Goal: Information Seeking & Learning: Check status

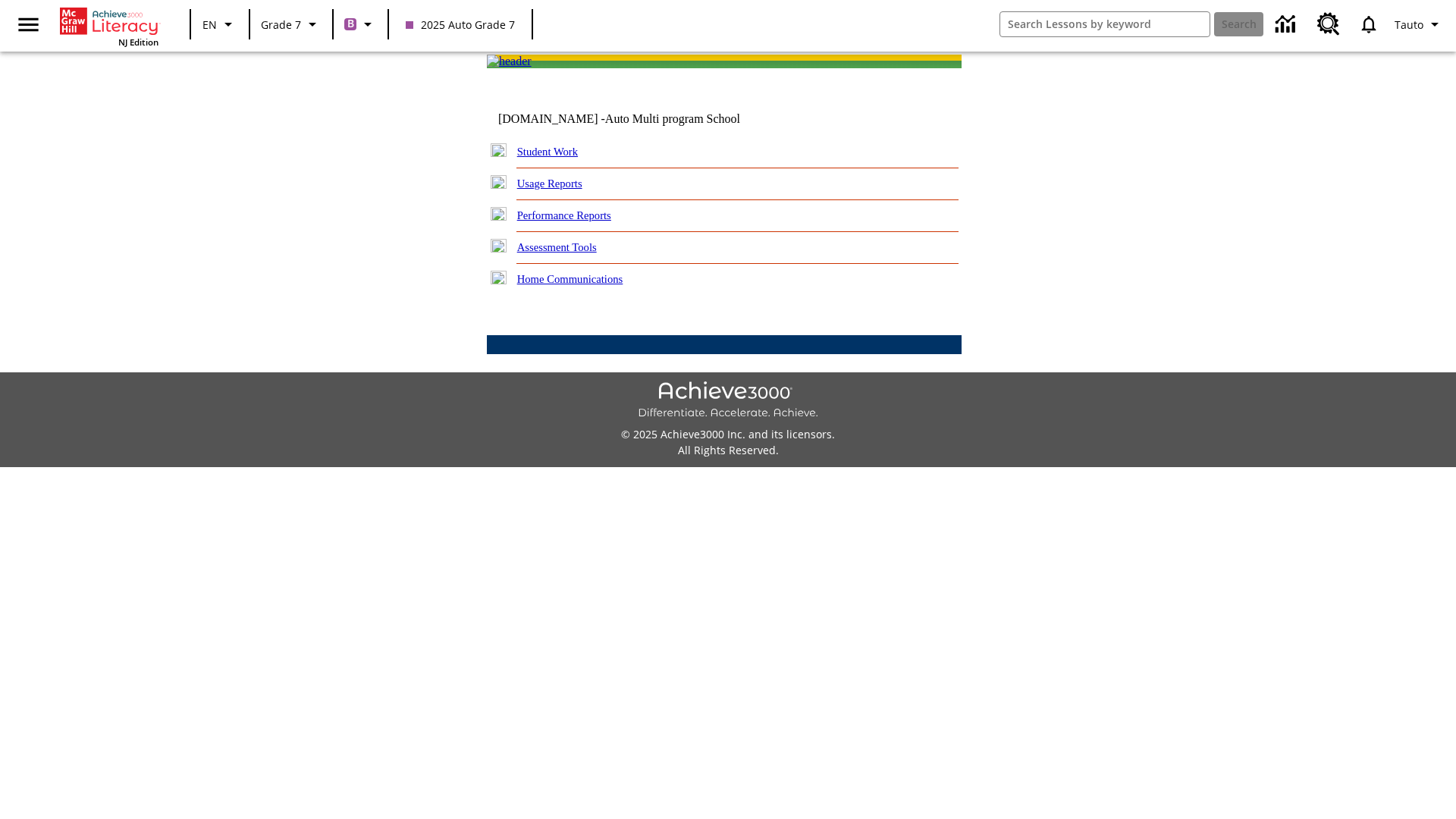
click at [580, 221] on link "Performance Reports" at bounding box center [564, 215] width 94 height 12
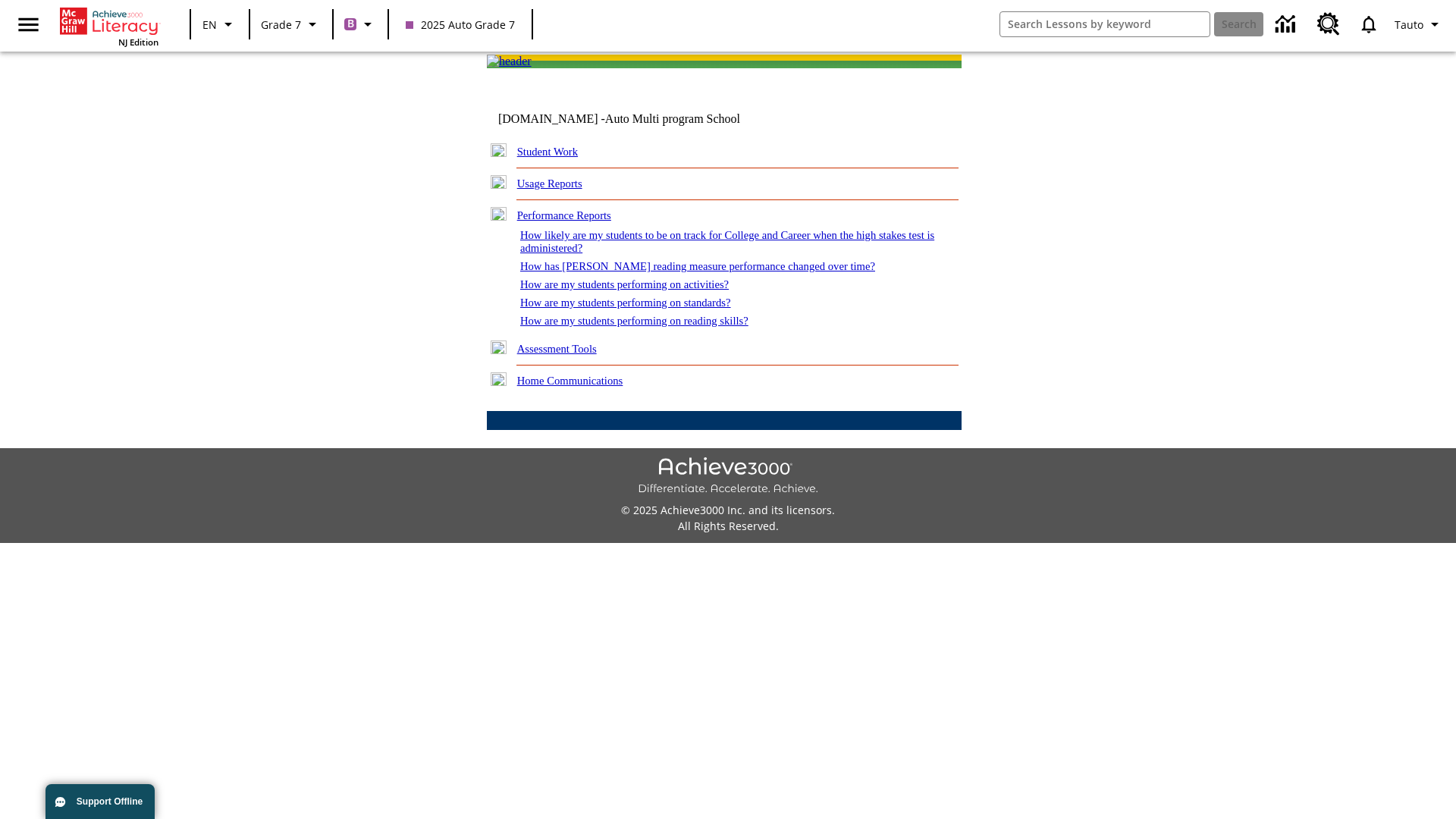
click at [640, 291] on link "How are my students performing on activities?" at bounding box center [624, 285] width 208 height 12
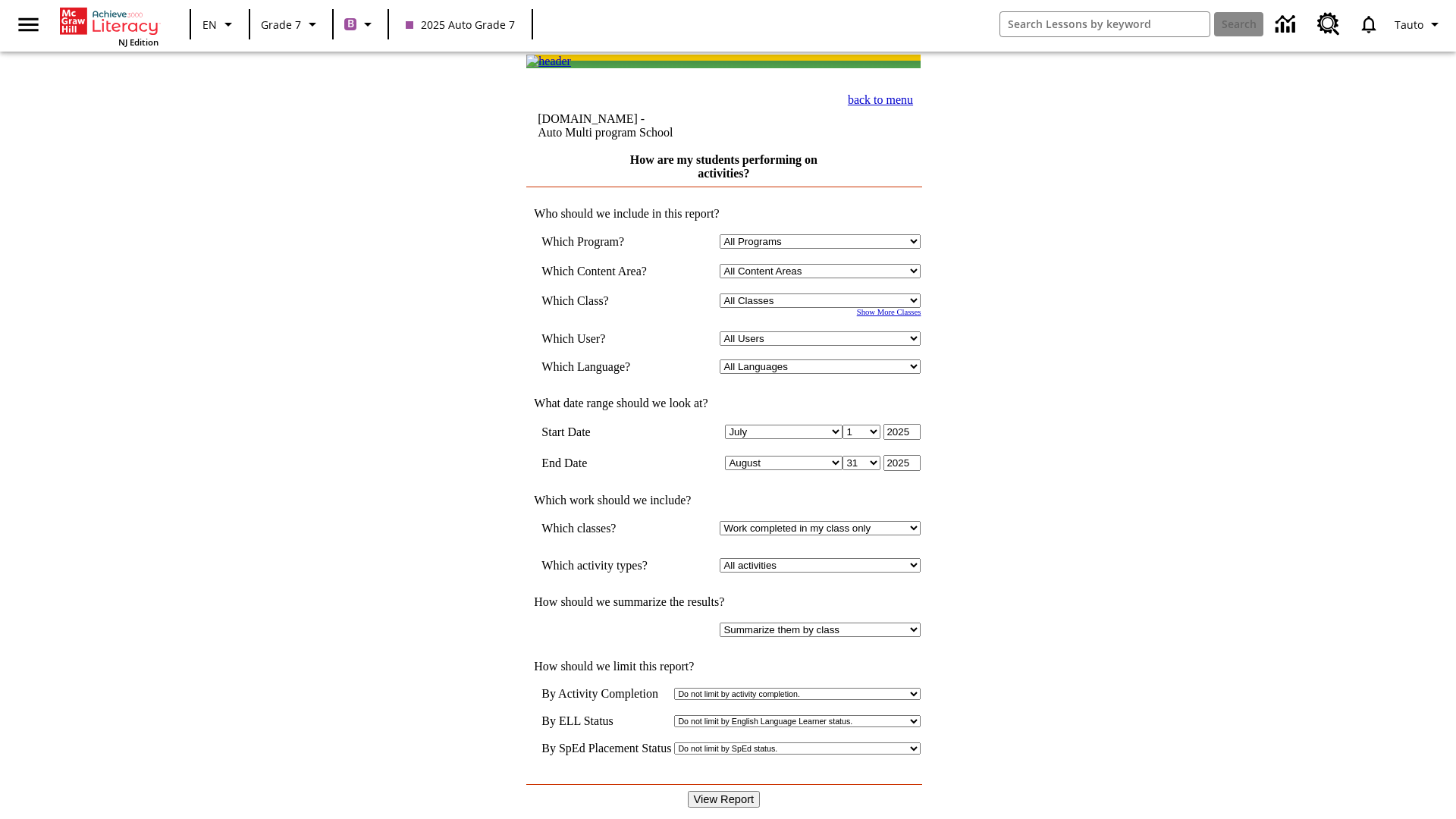
click at [725, 791] on input "View Report" at bounding box center [724, 799] width 73 height 17
select select "21437138"
select select "4"
click at [725, 791] on input "View Report" at bounding box center [724, 799] width 73 height 17
